Goal: Check status: Check status

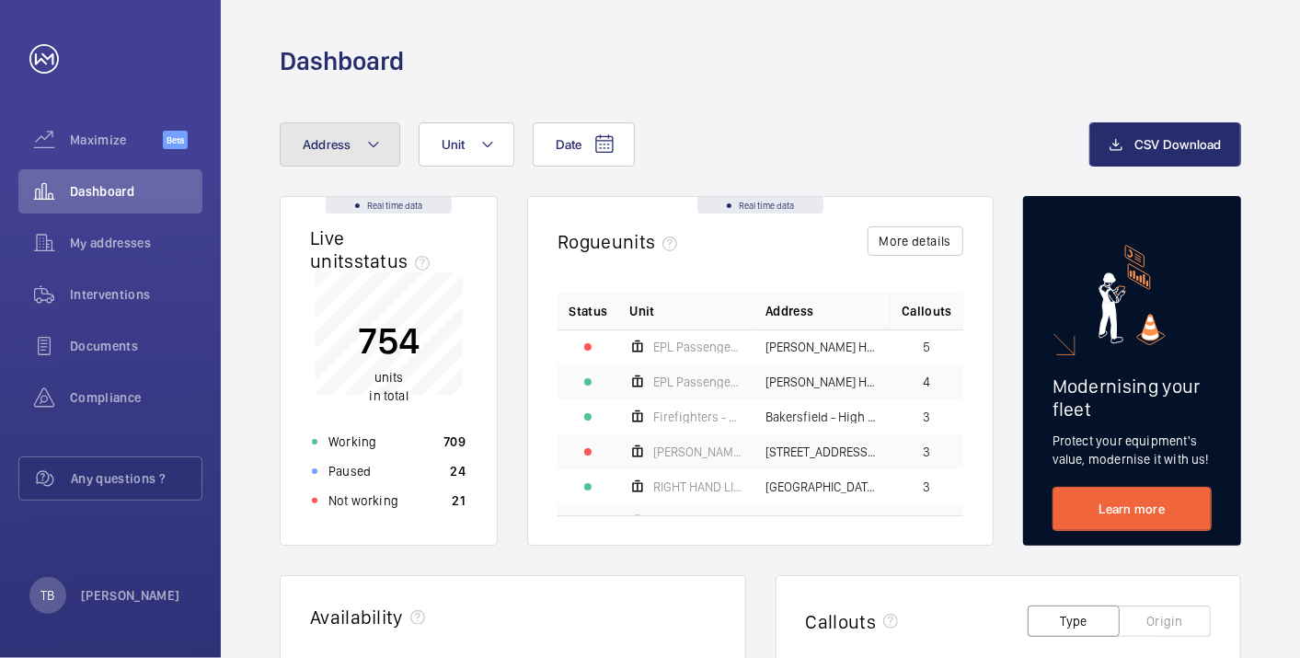
click at [361, 152] on button "Address" at bounding box center [340, 144] width 120 height 44
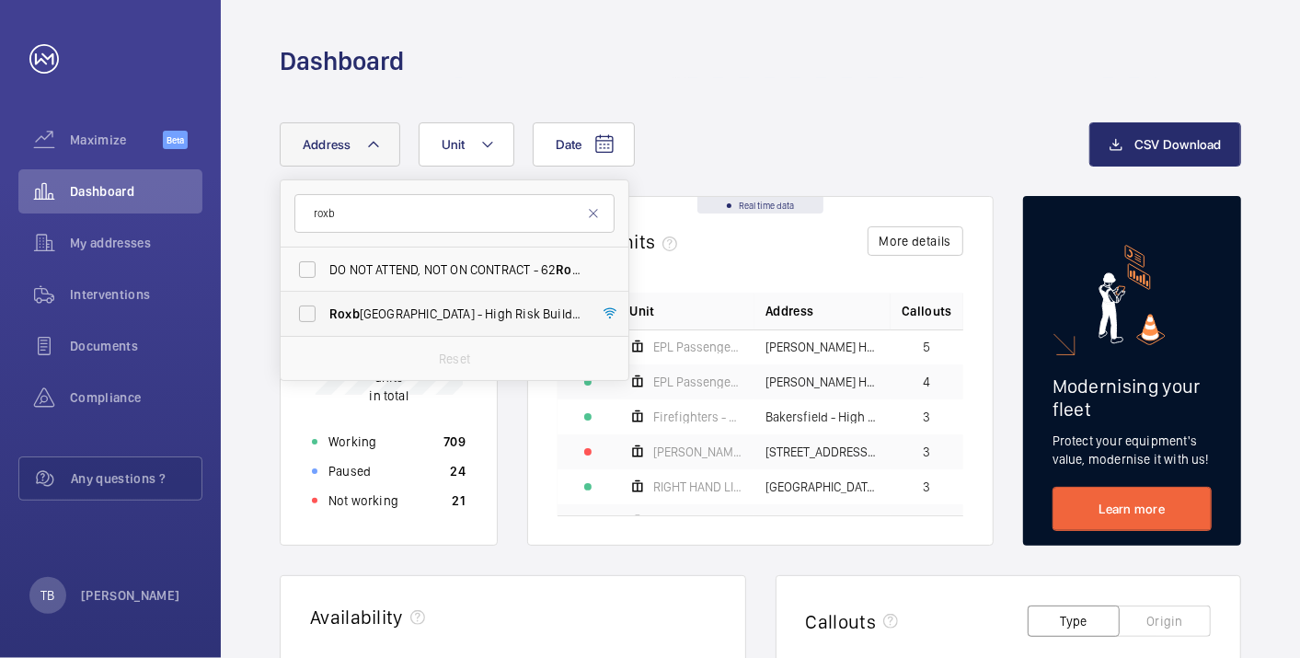
type input "roxb"
click at [433, 307] on span "Roxb [GEOGRAPHIC_DATA] - High [STREET_ADDRESS]" at bounding box center [455, 313] width 253 height 18
click at [326, 307] on input "Roxb [GEOGRAPHIC_DATA] - High [STREET_ADDRESS]" at bounding box center [307, 313] width 37 height 37
checkbox input "true"
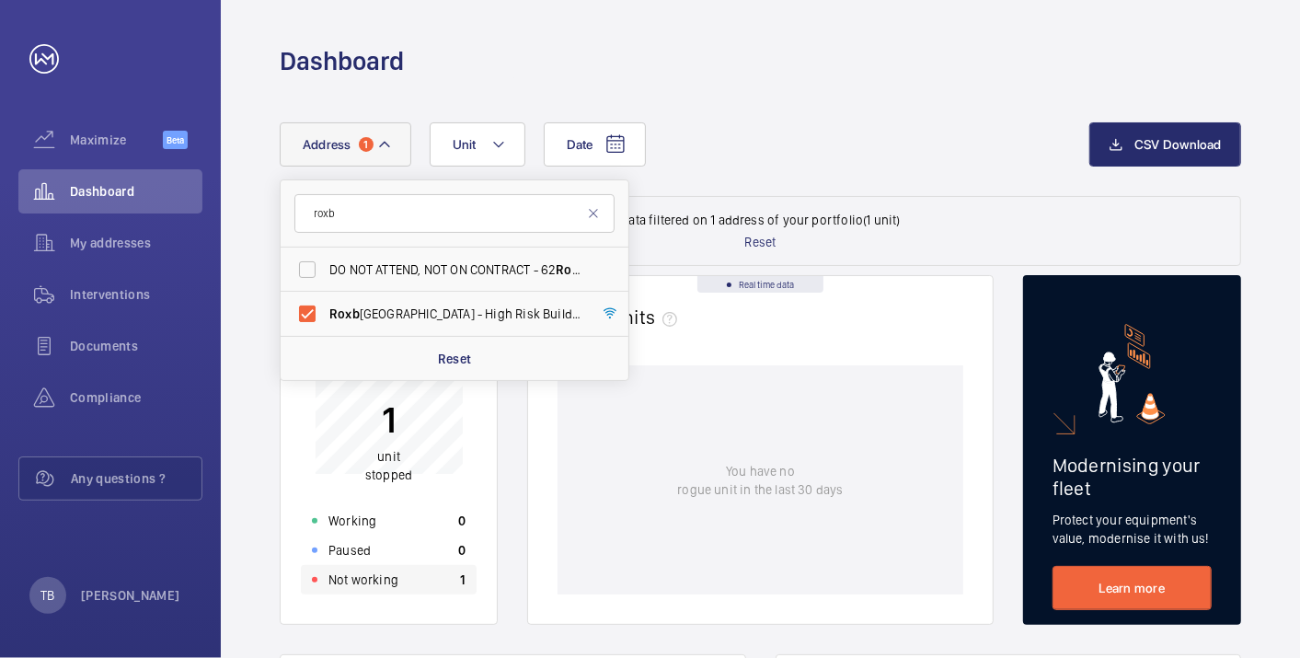
click at [415, 576] on div "Not working 1" at bounding box center [389, 579] width 176 height 29
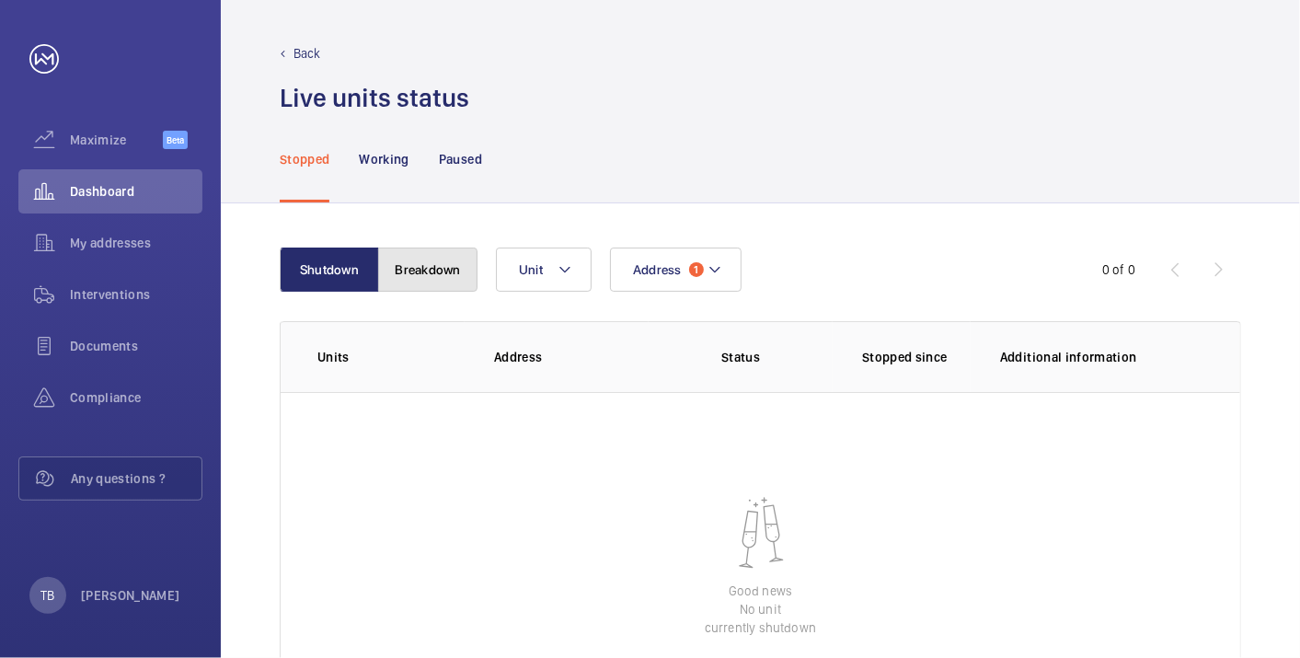
click at [426, 265] on button "Breakdown" at bounding box center [427, 269] width 99 height 44
click at [116, 170] on div "Dashboard" at bounding box center [110, 191] width 184 height 44
